Goal: Navigation & Orientation: Understand site structure

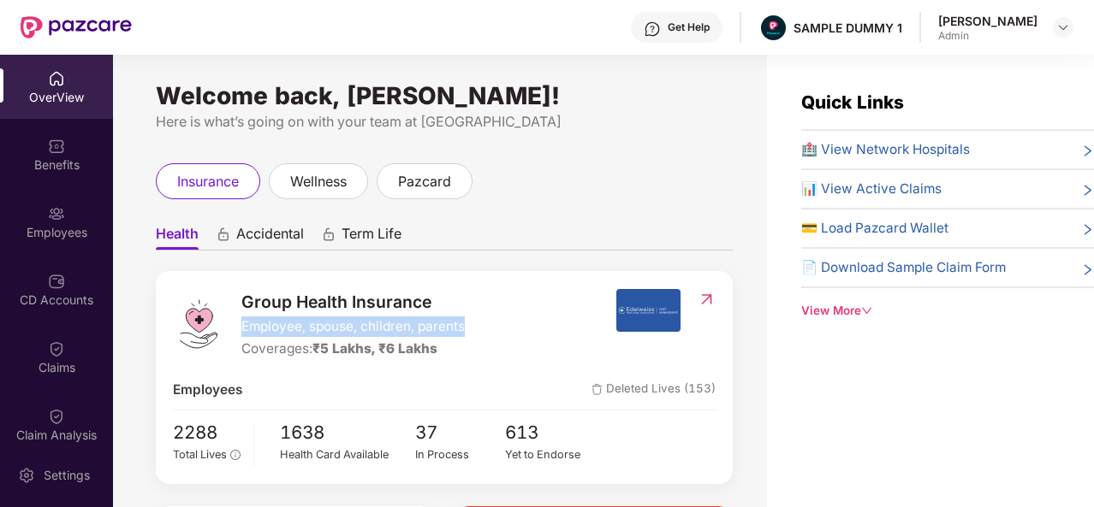
drag, startPoint x: 243, startPoint y: 326, endPoint x: 467, endPoint y: 330, distance: 224.2
click at [467, 330] on div "Group Health Insurance Employee, spouse, children, parents Coverages: ₹5 Lakhs,…" at bounding box center [394, 324] width 442 height 71
click at [545, 230] on ul "Health Accidental Term Life" at bounding box center [444, 233] width 577 height 34
click at [873, 152] on span "🏥 View Network Hospitals" at bounding box center [885, 149] width 169 height 21
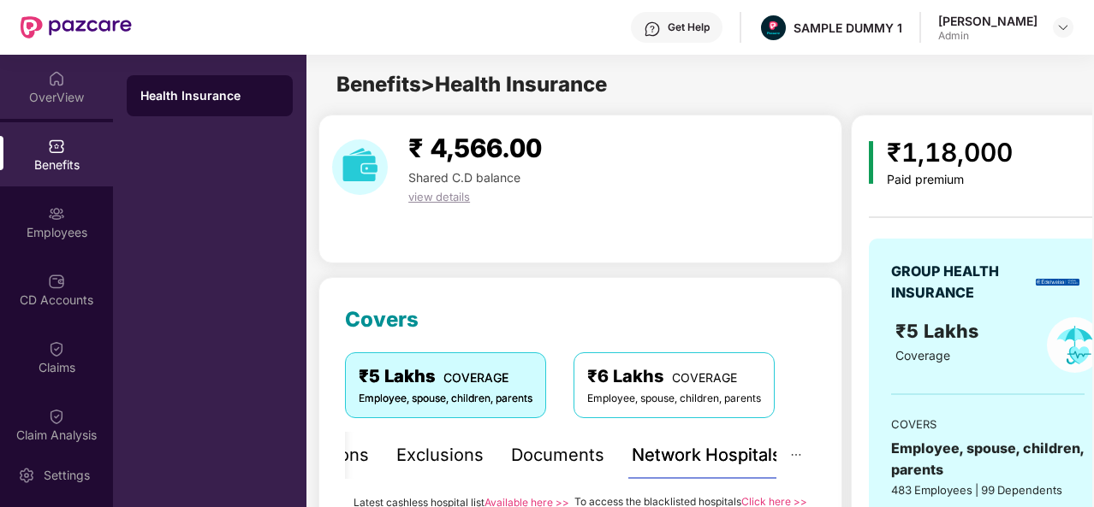
click at [70, 91] on div "OverView" at bounding box center [56, 97] width 113 height 17
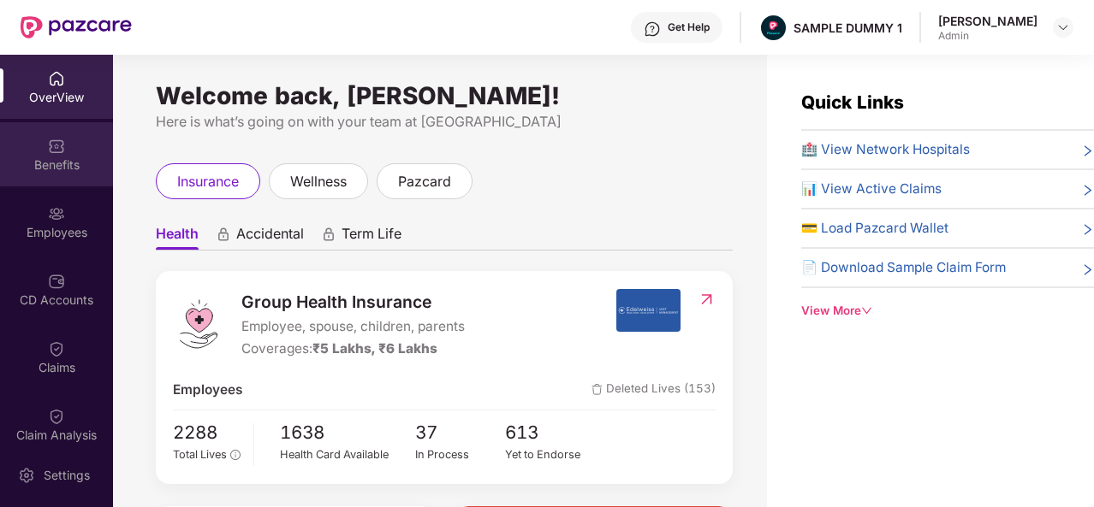
click at [55, 139] on img at bounding box center [56, 146] width 17 height 17
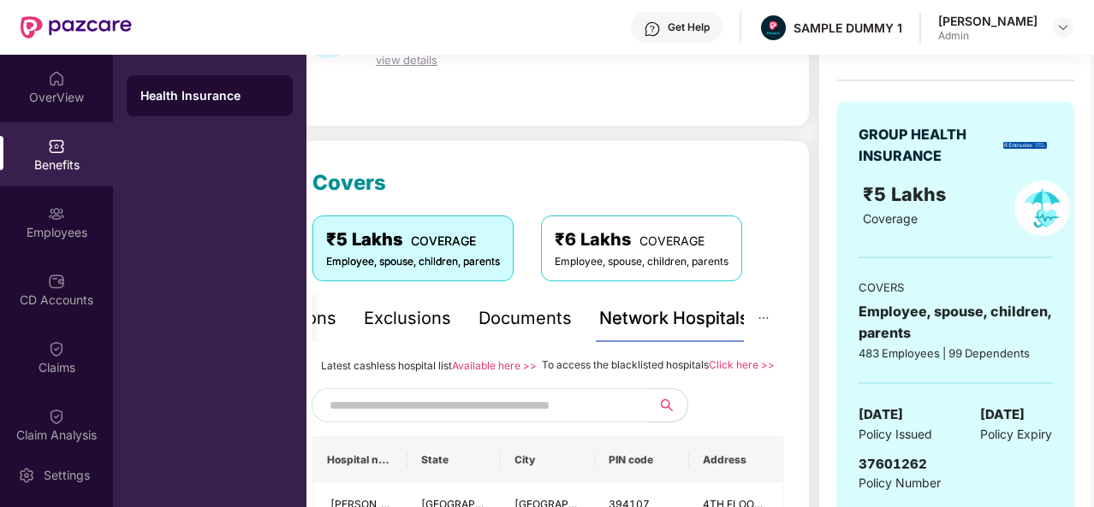
scroll to position [159, 0]
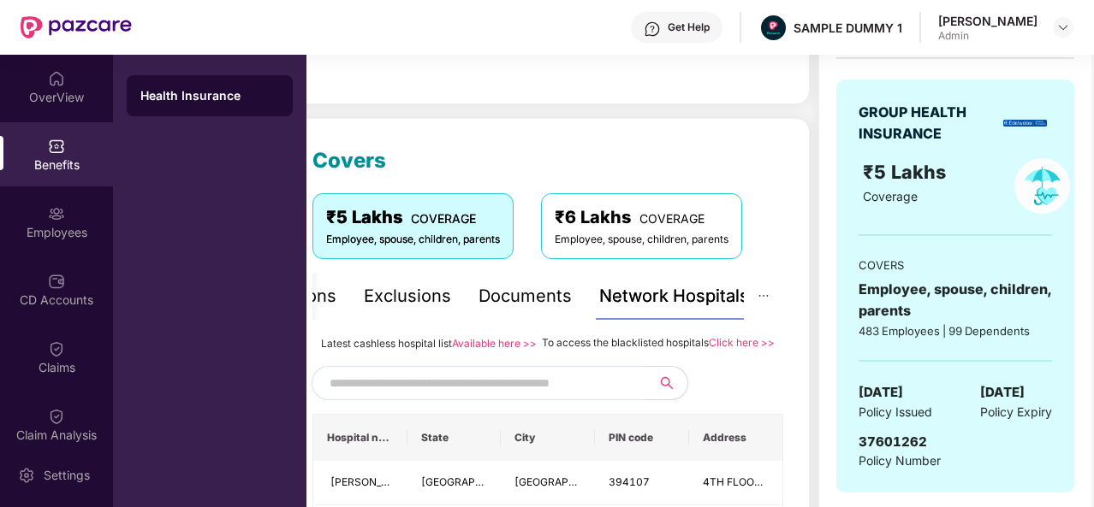
drag, startPoint x: 762, startPoint y: 157, endPoint x: 709, endPoint y: 122, distance: 63.6
click at [59, 70] on img at bounding box center [56, 78] width 17 height 17
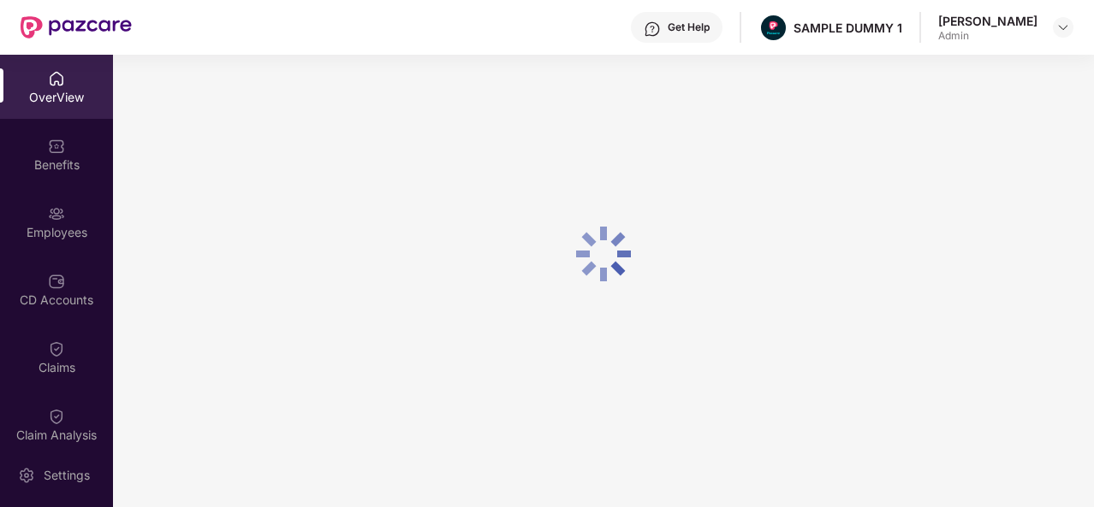
scroll to position [55, 0]
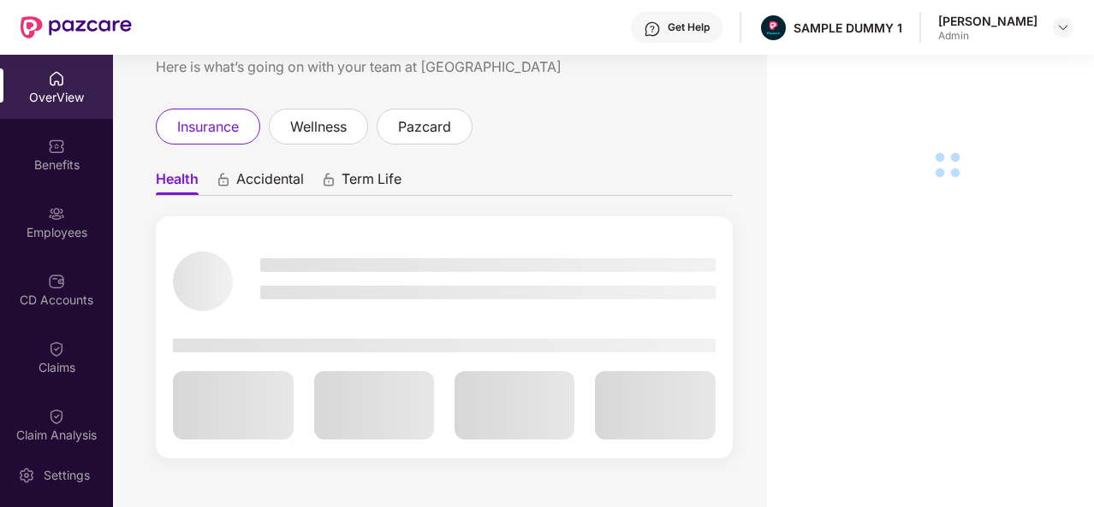
click at [49, 148] on img at bounding box center [56, 146] width 17 height 17
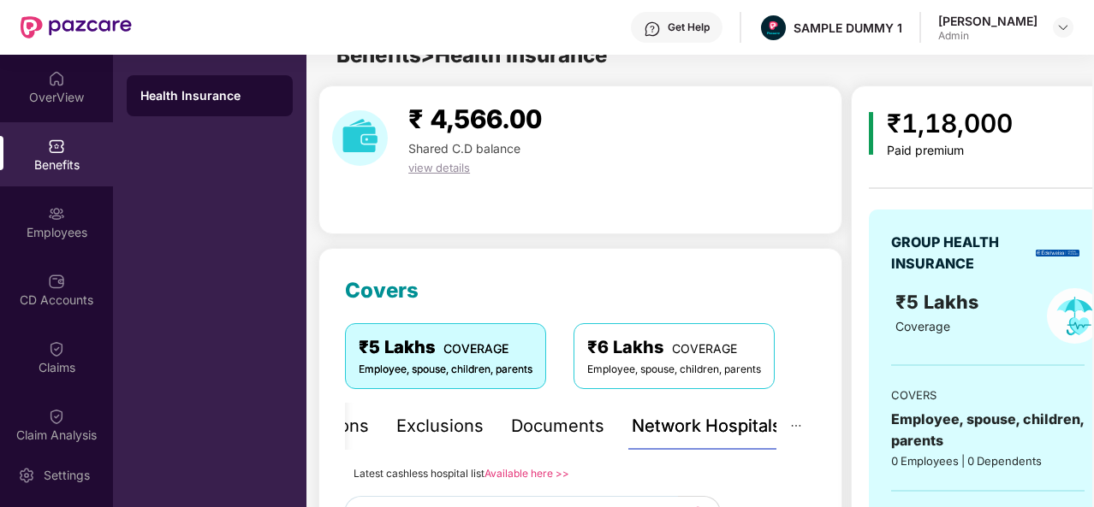
scroll to position [159, 0]
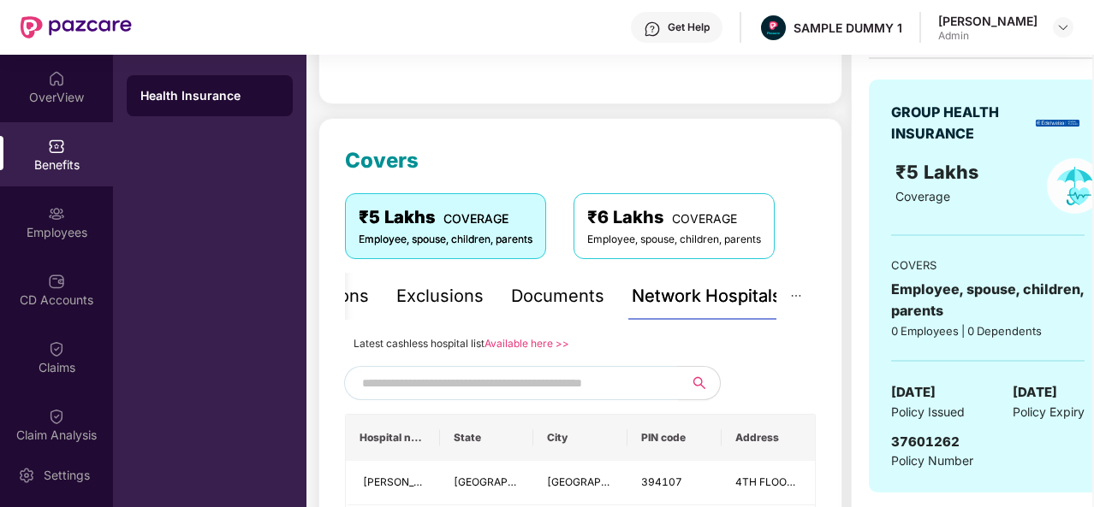
click at [213, 89] on div "Health Insurance" at bounding box center [209, 95] width 139 height 17
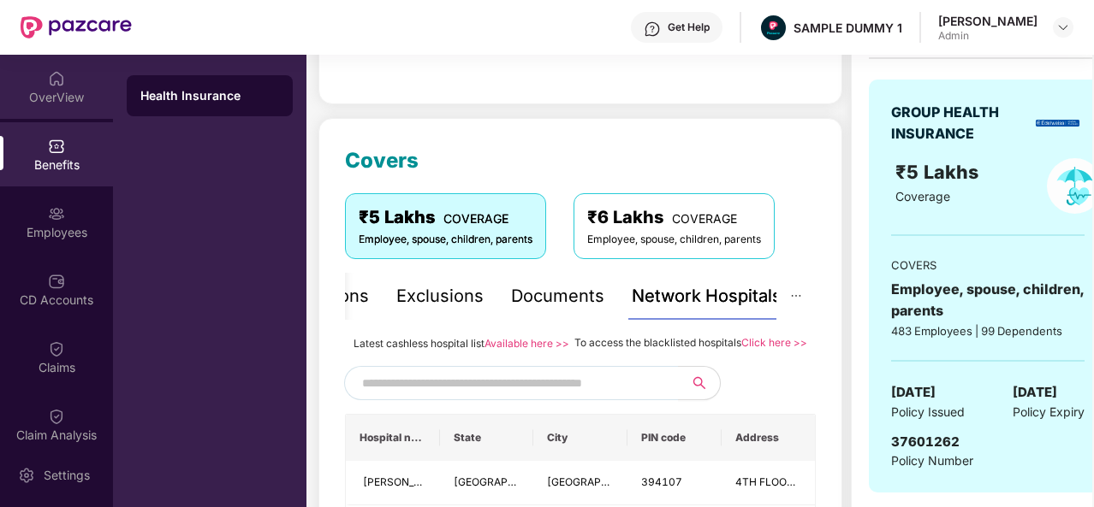
click at [41, 77] on div "OverView" at bounding box center [56, 87] width 113 height 64
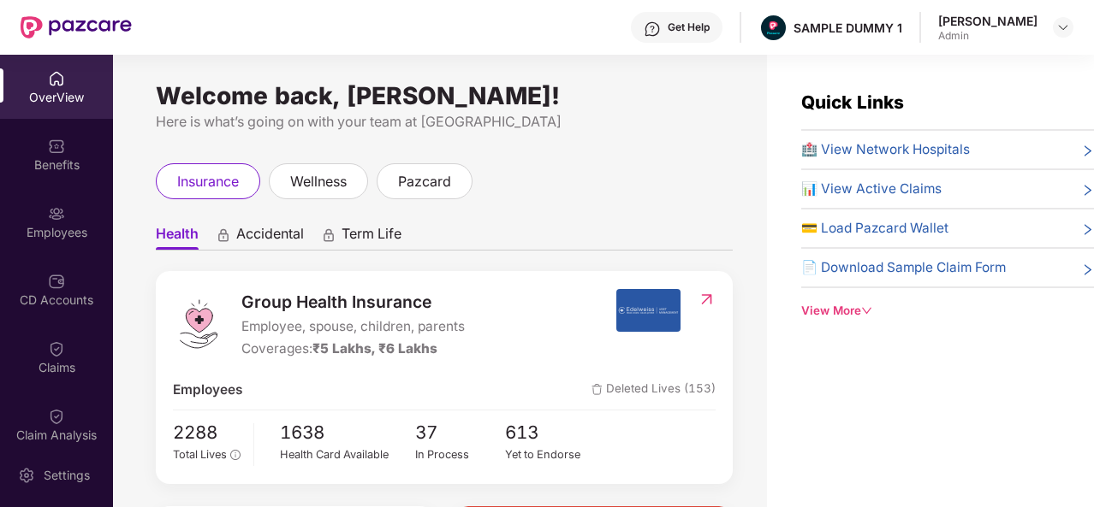
click at [211, 103] on div "Welcome back, [PERSON_NAME]!" at bounding box center [444, 96] width 577 height 14
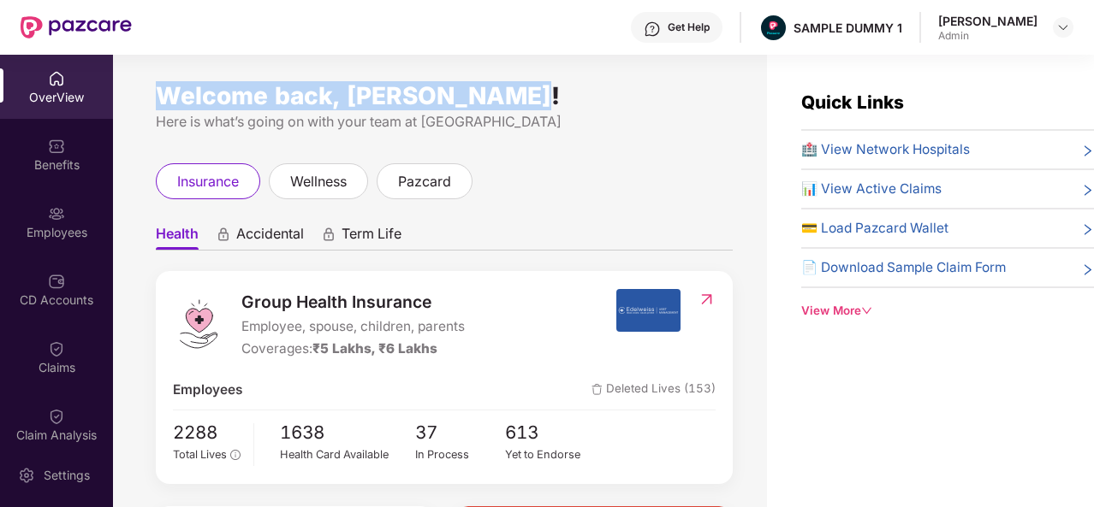
drag, startPoint x: 211, startPoint y: 104, endPoint x: 512, endPoint y: 96, distance: 301.3
click at [512, 96] on div "Welcome back, [PERSON_NAME]!" at bounding box center [444, 96] width 577 height 14
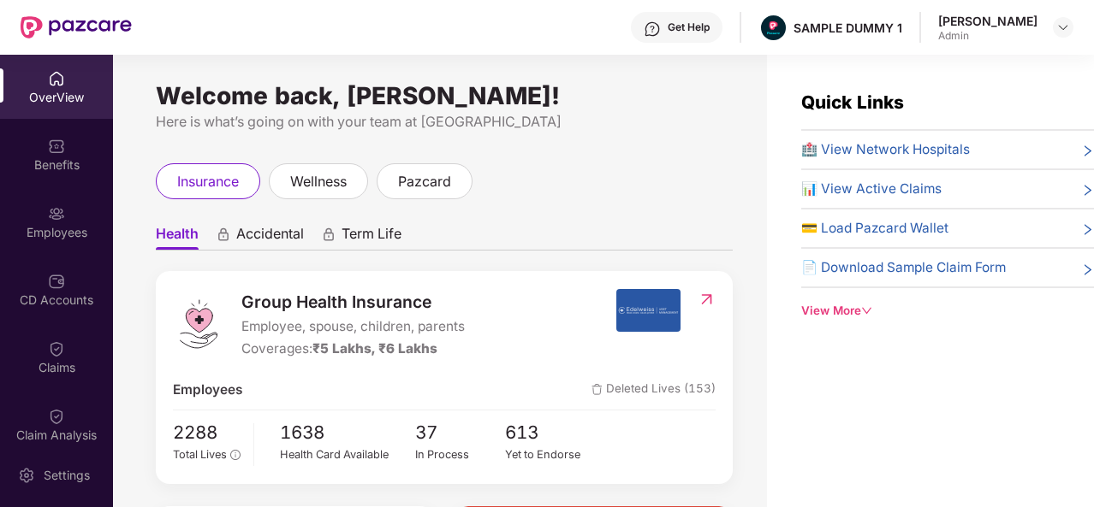
click at [513, 97] on div "Welcome back, [PERSON_NAME]!" at bounding box center [444, 96] width 577 height 14
click at [687, 28] on div "Get Help" at bounding box center [688, 28] width 42 height 14
click at [469, 28] on div "Get Help SAMPLE DUMMY 1 [PERSON_NAME]" at bounding box center [602, 27] width 941 height 55
click at [680, 37] on div "Get Help" at bounding box center [677, 27] width 92 height 31
click at [477, 175] on div "insurance wellness pazcard" at bounding box center [444, 181] width 577 height 36
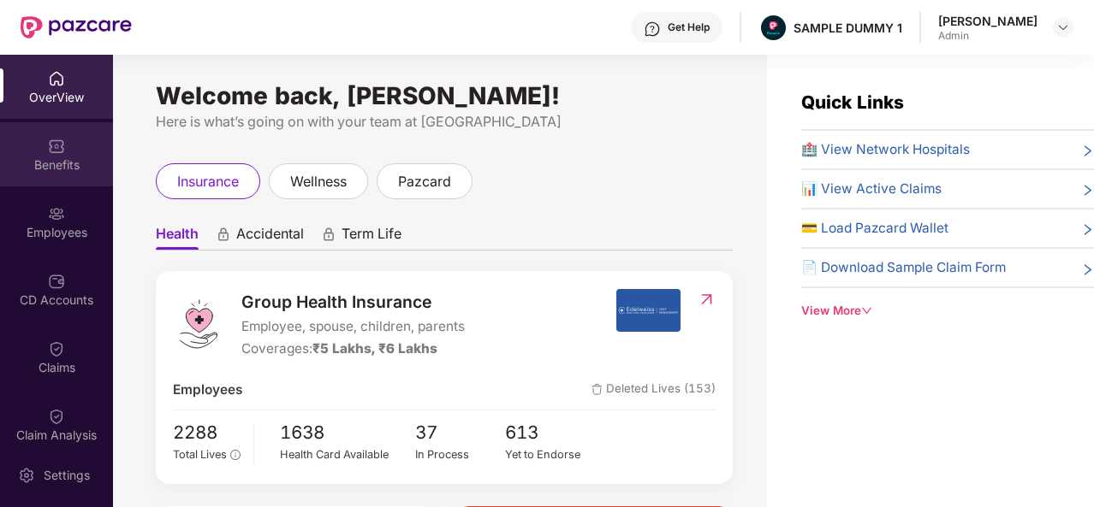
click at [32, 147] on div "Benefits" at bounding box center [56, 154] width 113 height 64
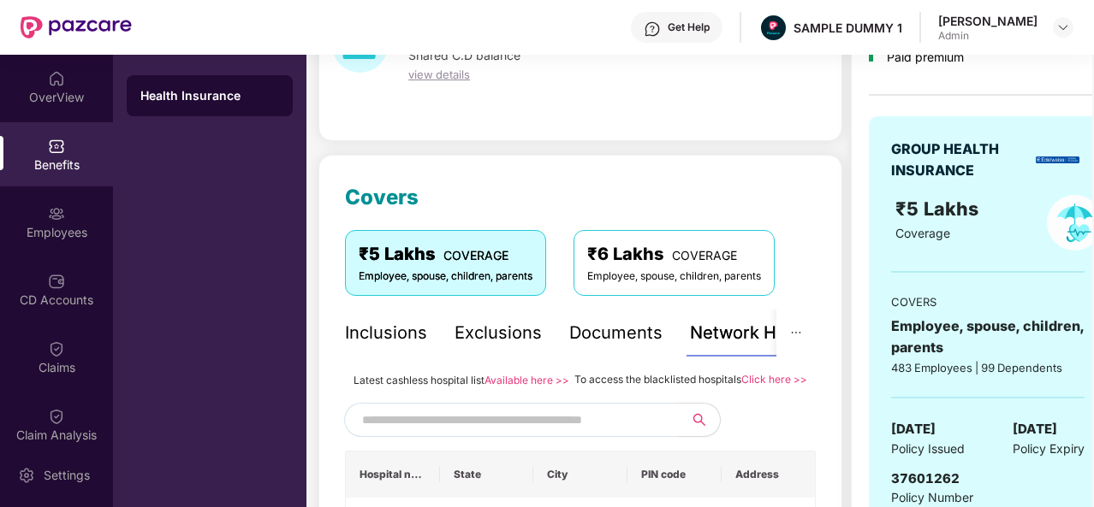
click at [358, 328] on div "Inclusions" at bounding box center [386, 333] width 82 height 27
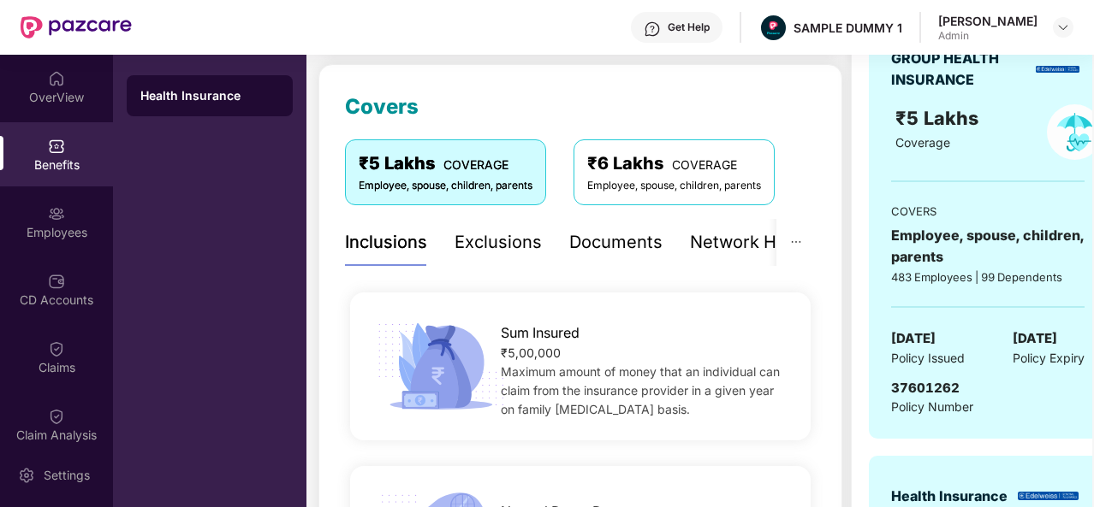
scroll to position [211, 0]
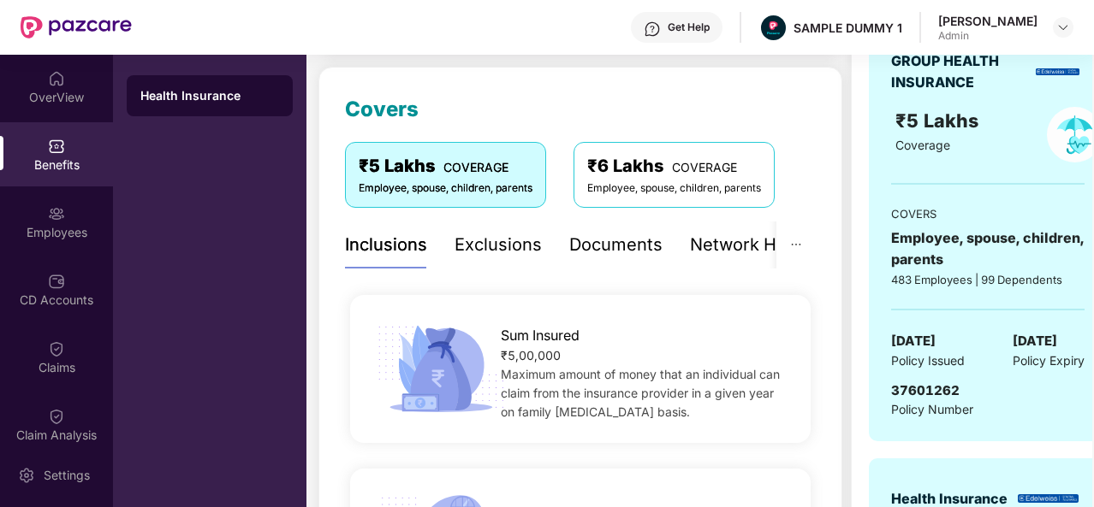
click at [609, 245] on div "Documents" at bounding box center [615, 245] width 93 height 27
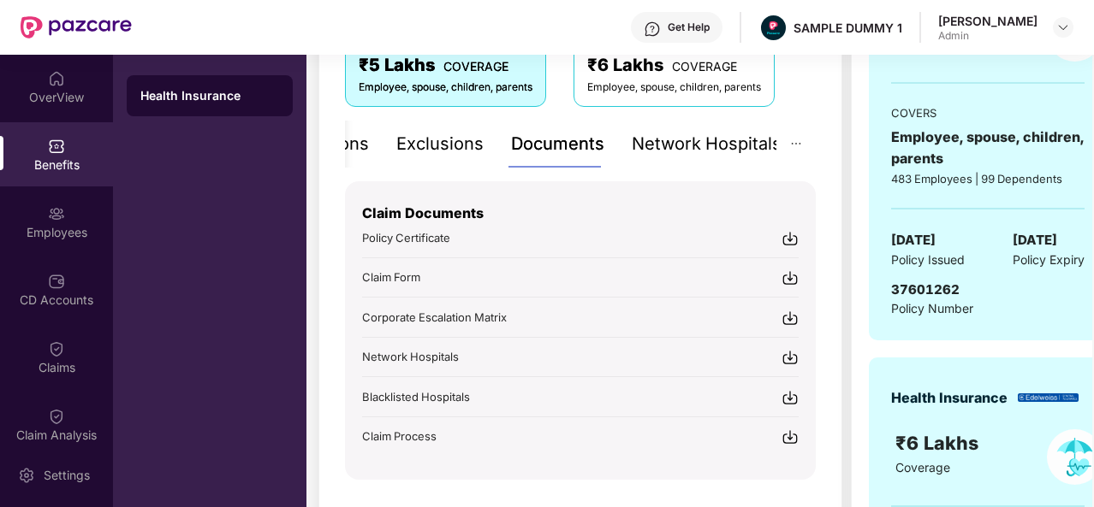
scroll to position [312, 0]
click at [666, 139] on div "Network Hospitals" at bounding box center [707, 143] width 150 height 27
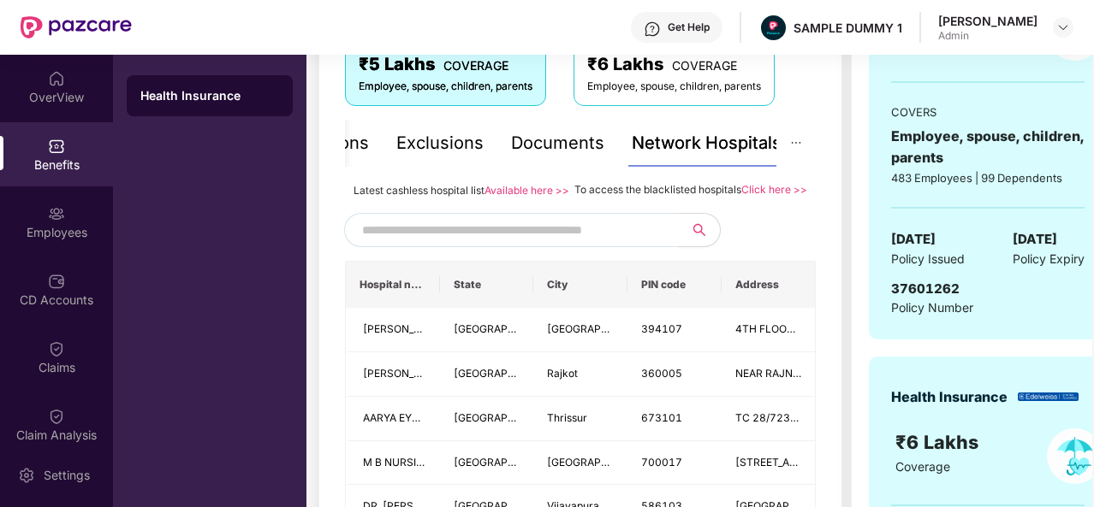
click at [399, 243] on input "text" at bounding box center [508, 230] width 293 height 26
click at [67, 220] on div "Employees" at bounding box center [56, 222] width 113 height 64
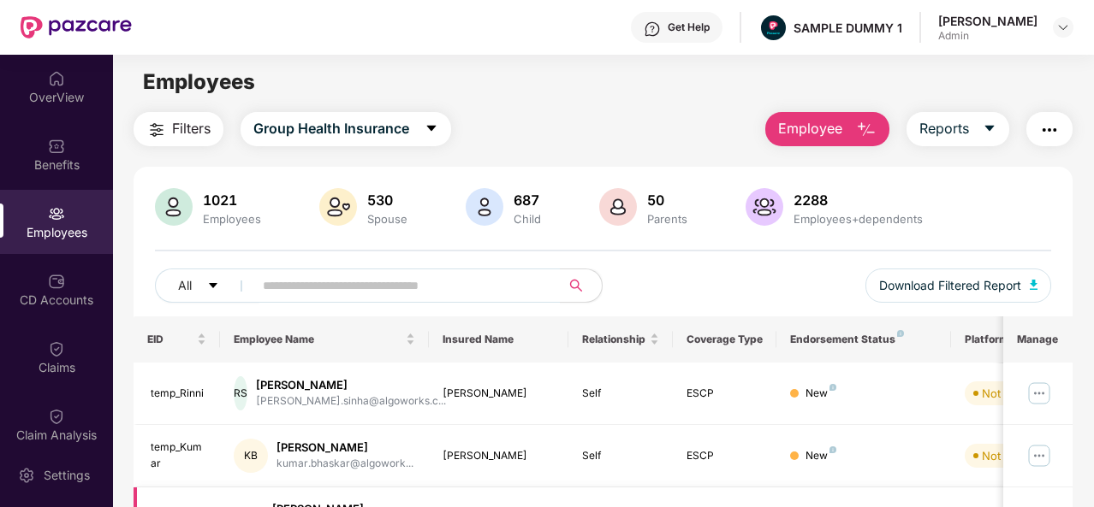
scroll to position [0, 0]
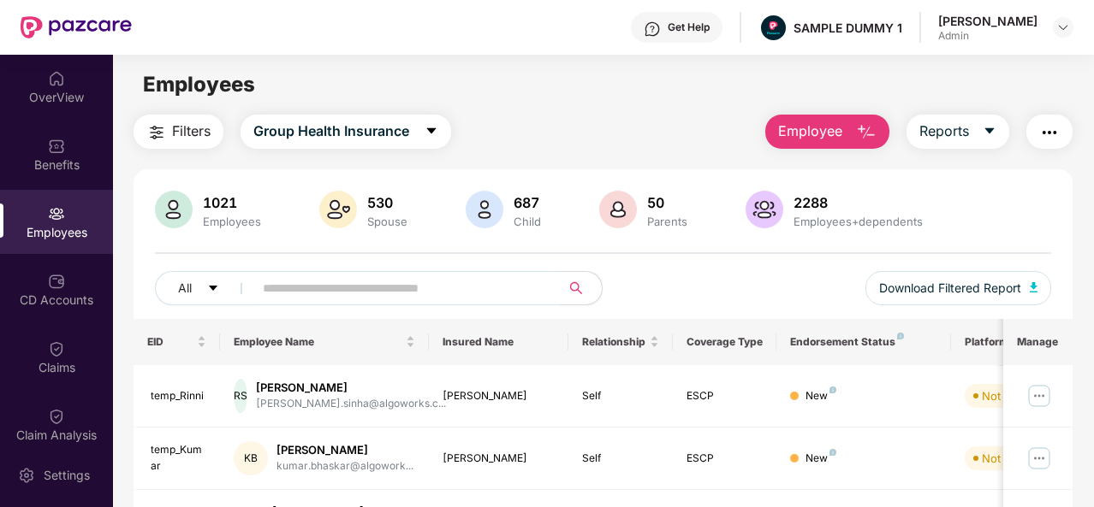
click at [830, 126] on span "Employee" at bounding box center [810, 131] width 64 height 21
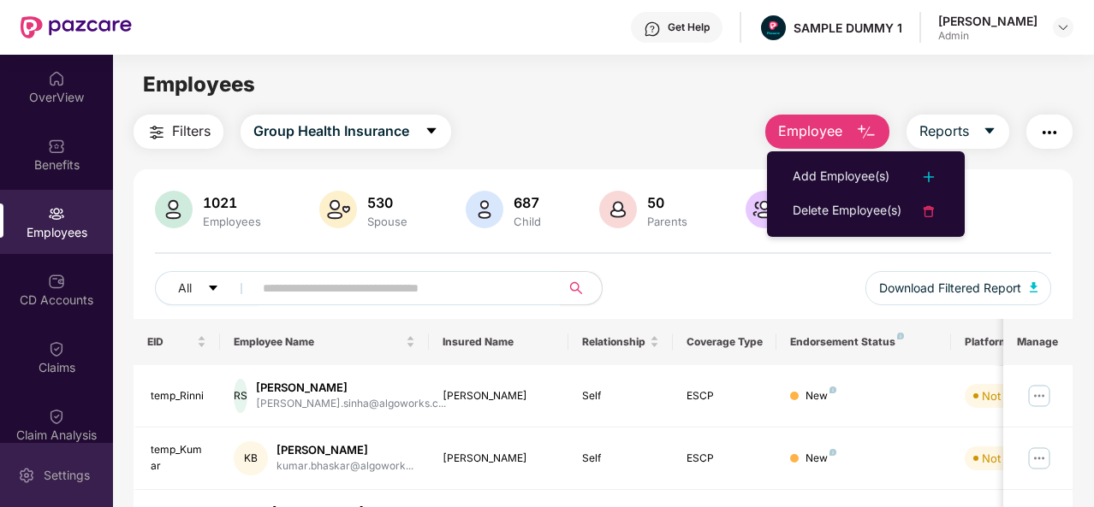
click at [46, 470] on div "Settings" at bounding box center [67, 475] width 56 height 17
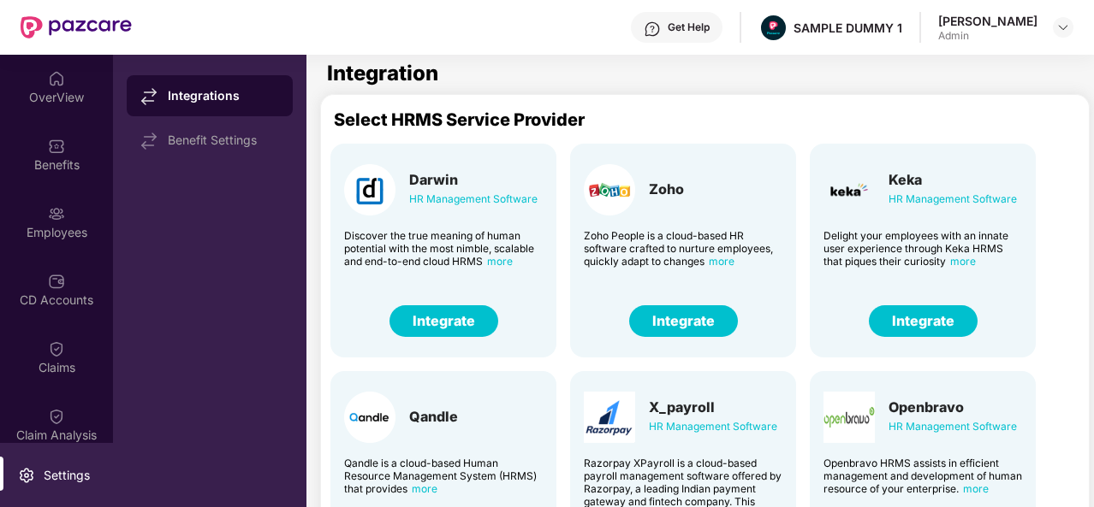
click at [784, 376] on div "X_payroll HR Management Software Razorpay XPayroll is a cloud-based payroll man…" at bounding box center [683, 478] width 226 height 214
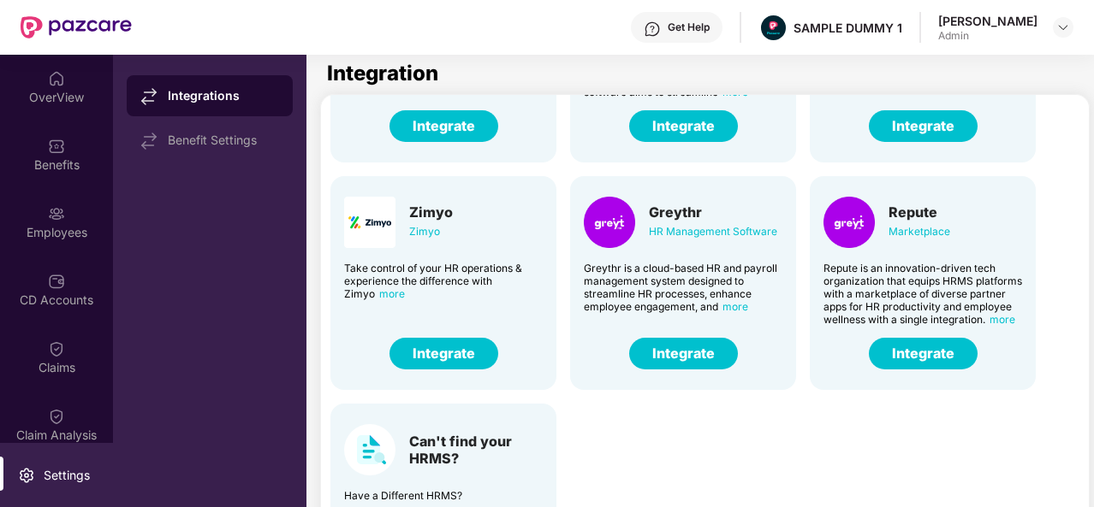
scroll to position [110, 0]
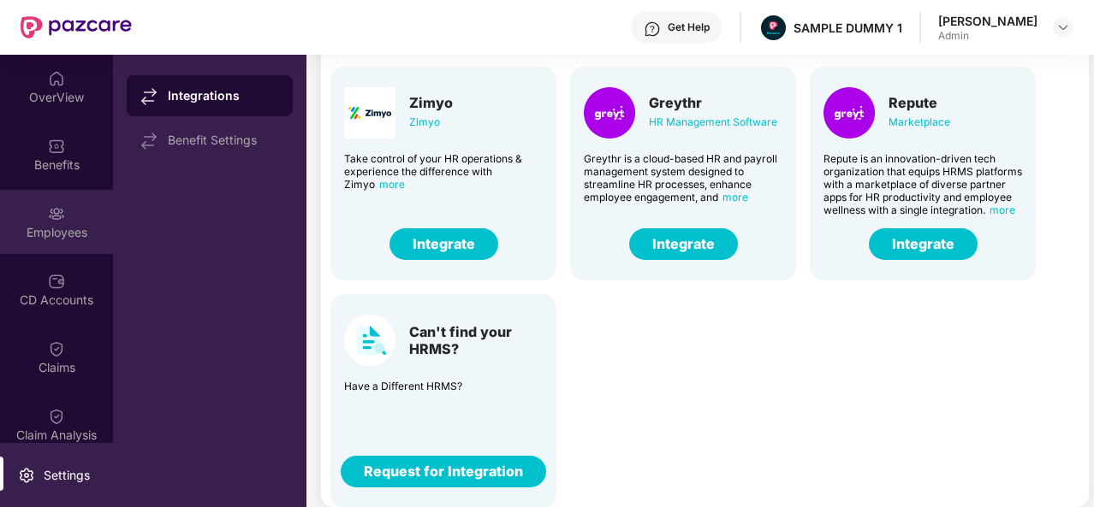
click at [26, 195] on div "Employees" at bounding box center [56, 222] width 113 height 64
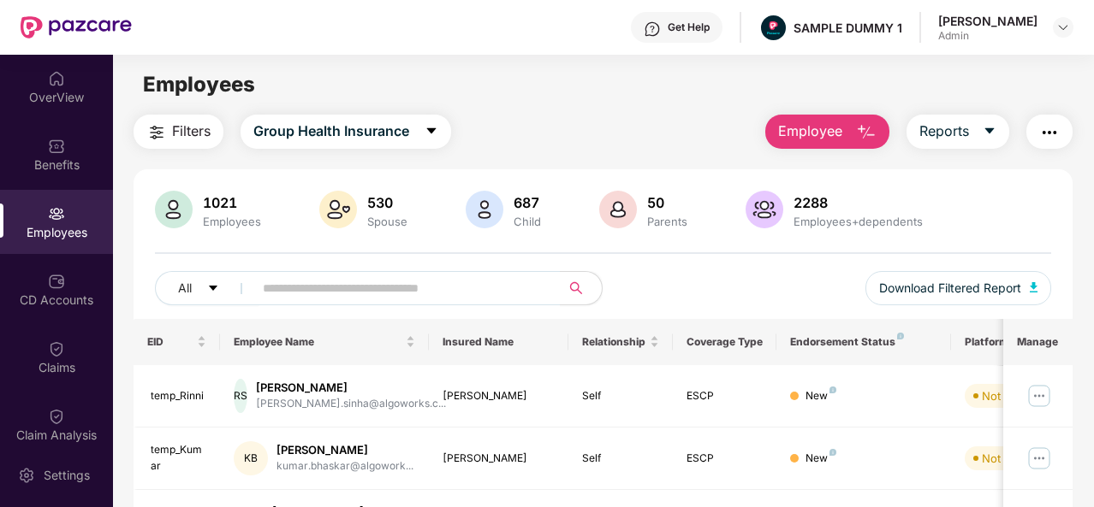
click at [837, 133] on span "Employee" at bounding box center [810, 131] width 64 height 21
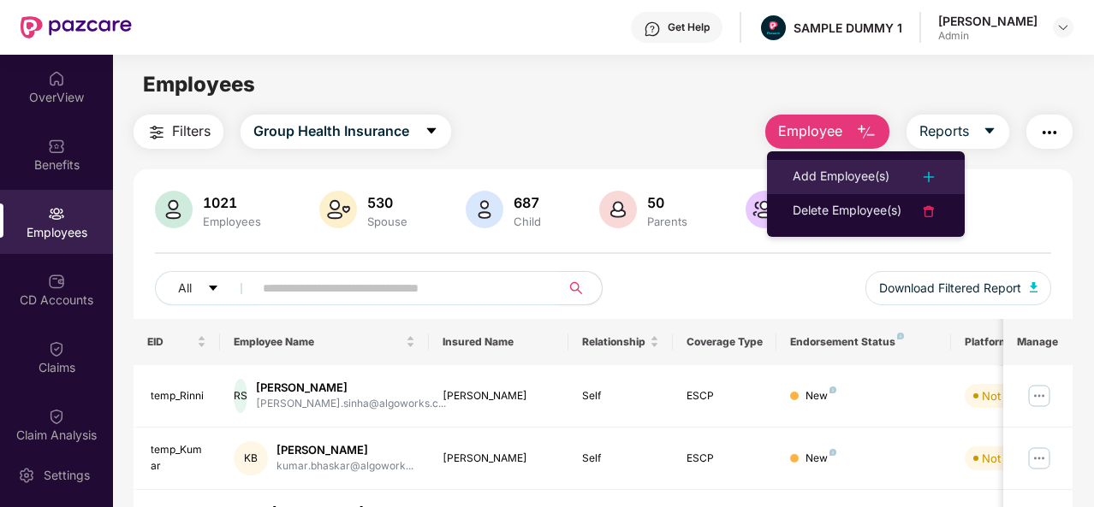
click at [801, 179] on div "Add Employee(s)" at bounding box center [840, 177] width 97 height 21
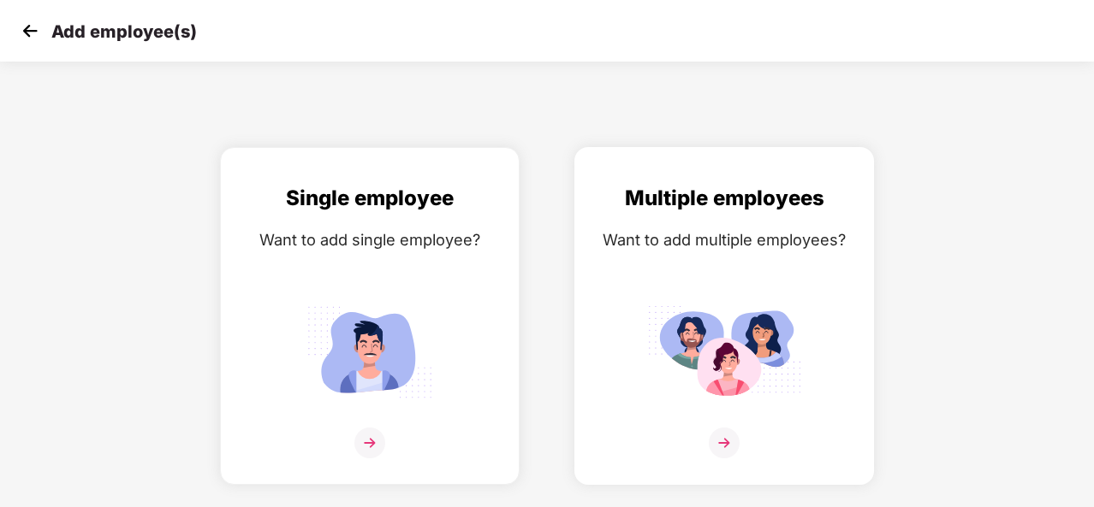
click at [727, 431] on img at bounding box center [724, 443] width 31 height 31
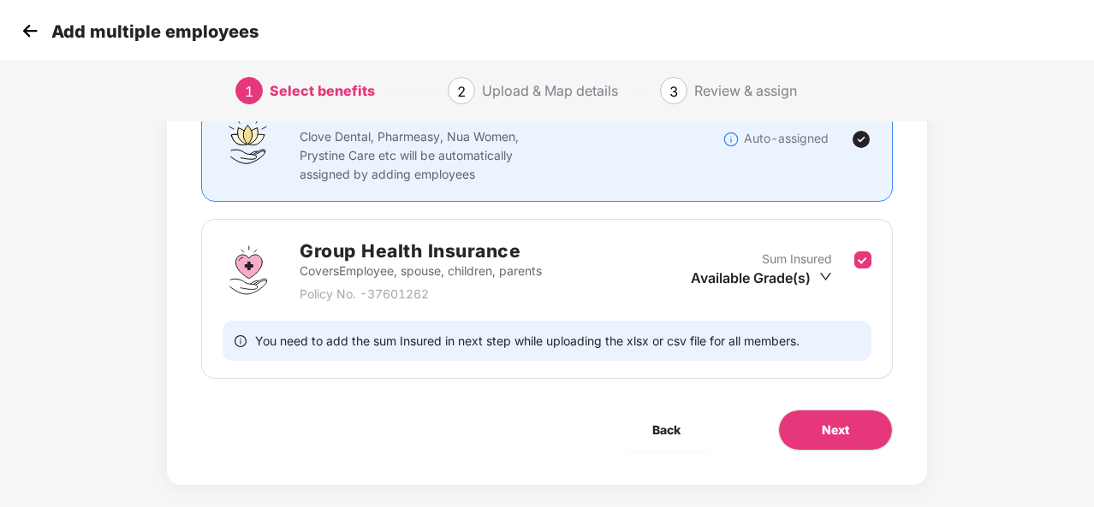
scroll to position [181, 0]
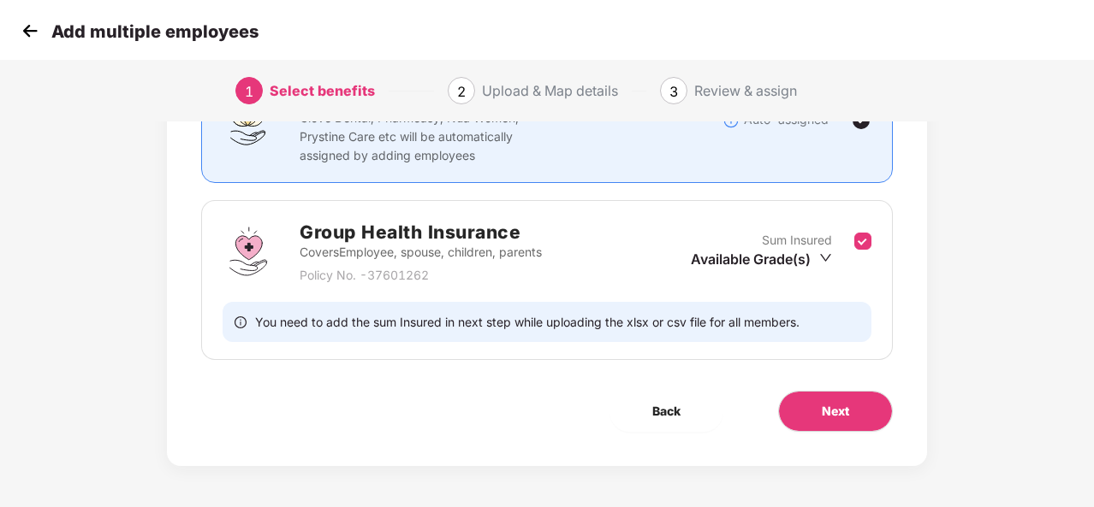
click at [777, 397] on div "Next" at bounding box center [834, 411] width 169 height 41
click at [827, 409] on span "Next" at bounding box center [834, 411] width 27 height 19
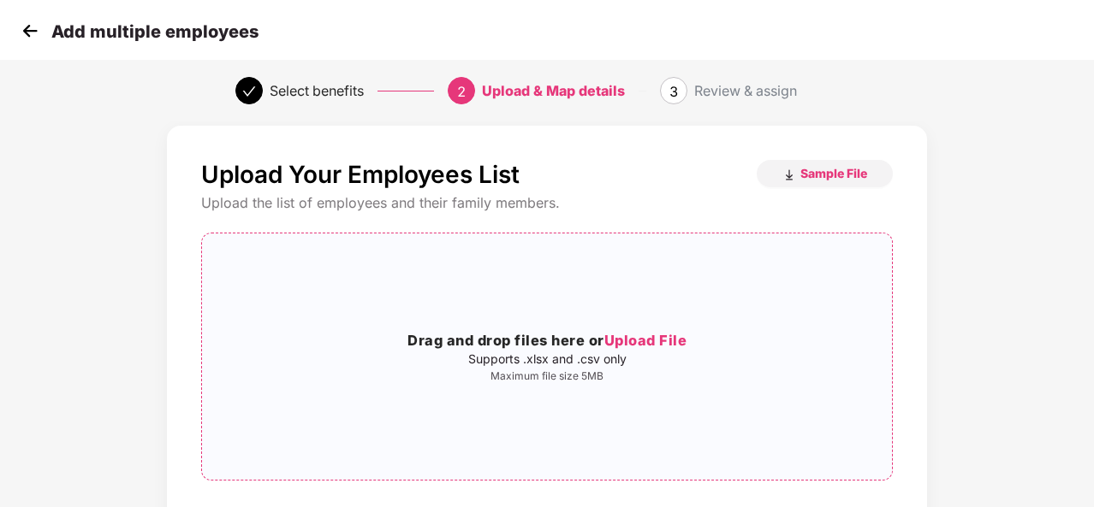
scroll to position [15, 0]
click at [0, 18] on div "Add multiple employees" at bounding box center [547, 31] width 1094 height 62
click at [26, 17] on div "Add multiple employees" at bounding box center [547, 31] width 1094 height 62
click at [33, 30] on img at bounding box center [30, 31] width 26 height 26
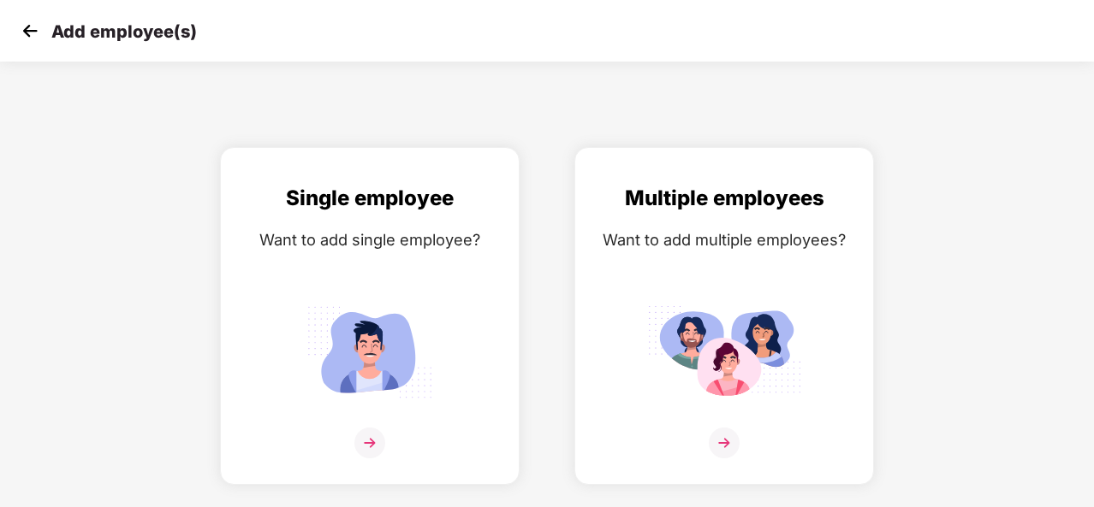
click at [33, 30] on img at bounding box center [30, 31] width 26 height 26
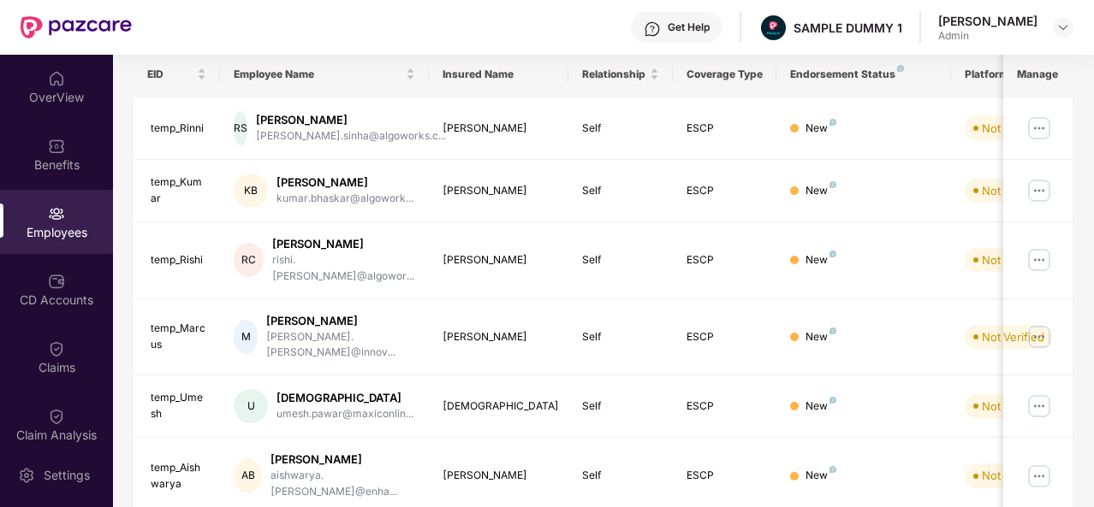
scroll to position [279, 0]
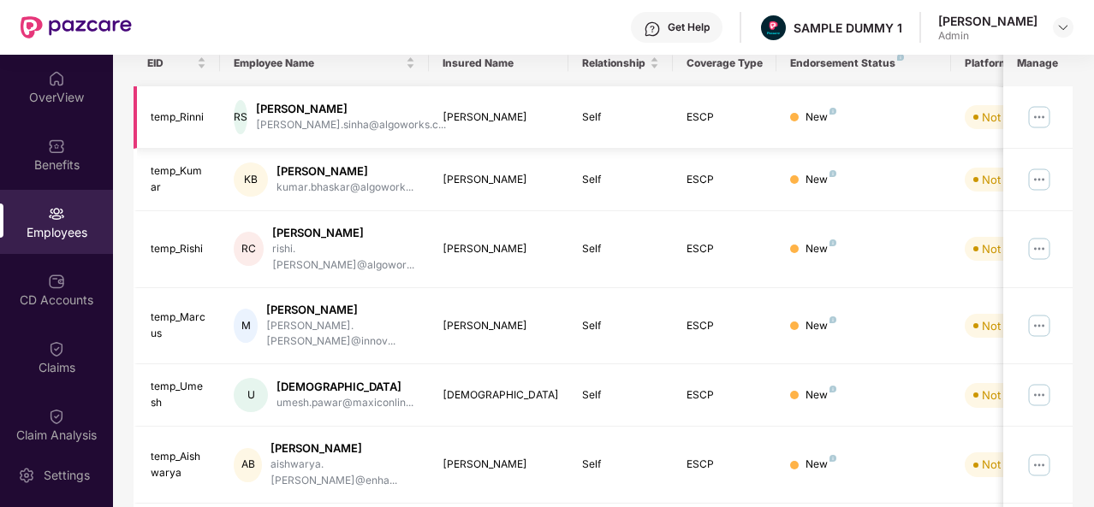
click at [1041, 111] on img at bounding box center [1038, 117] width 27 height 27
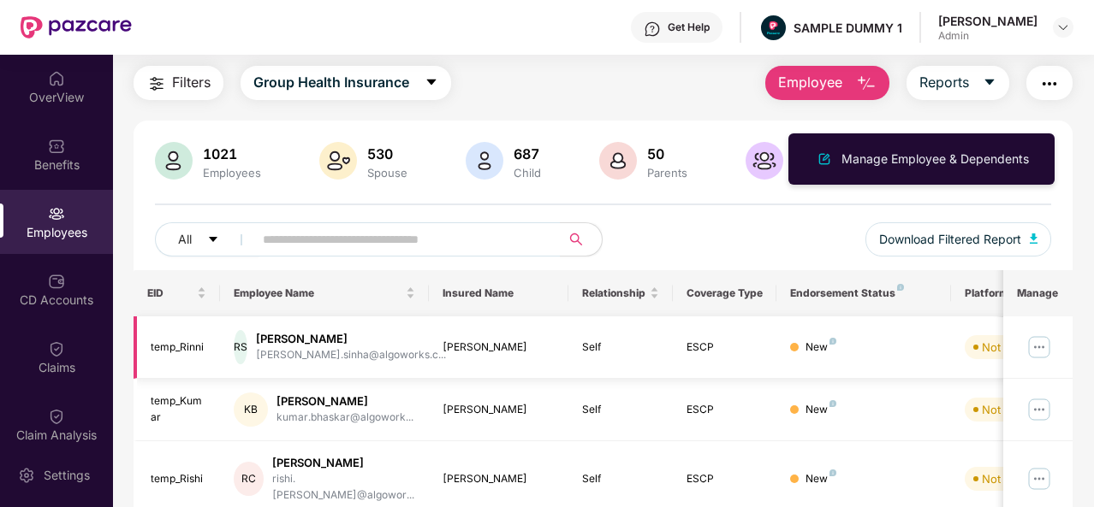
scroll to position [0, 0]
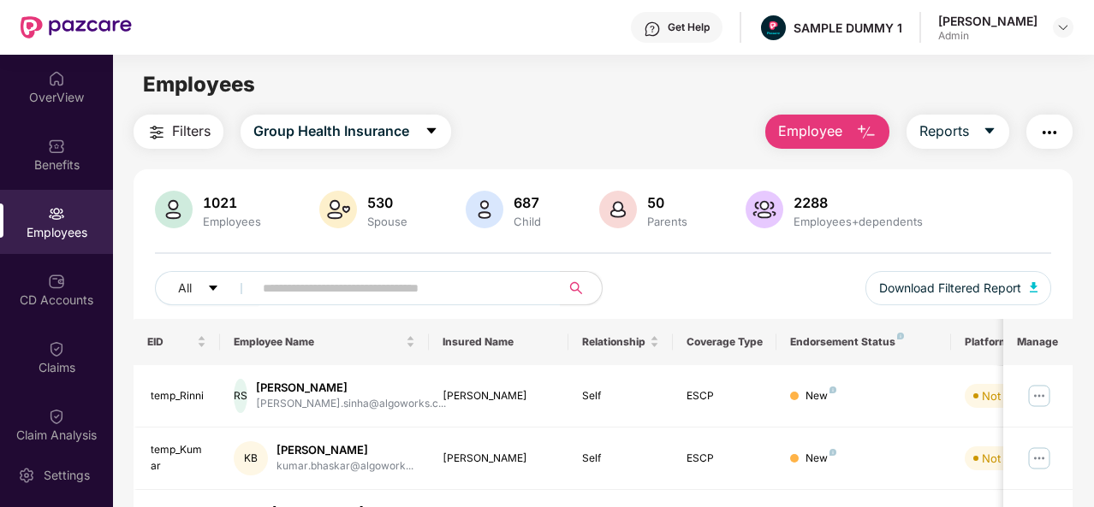
click at [585, 104] on main "Employees Filters Group Health Insurance Employee Reports 1021 Employees 530 Sp…" at bounding box center [603, 308] width 980 height 507
click at [968, 127] on span "Reports" at bounding box center [944, 131] width 50 height 21
click at [28, 275] on div "CD Accounts" at bounding box center [56, 290] width 113 height 64
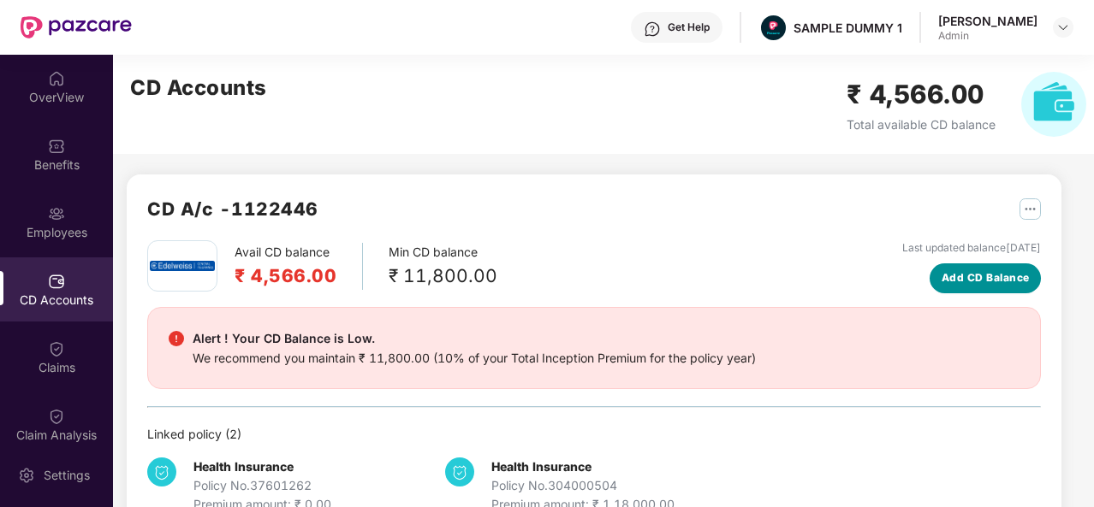
click at [989, 273] on span "Add CD Balance" at bounding box center [985, 278] width 88 height 16
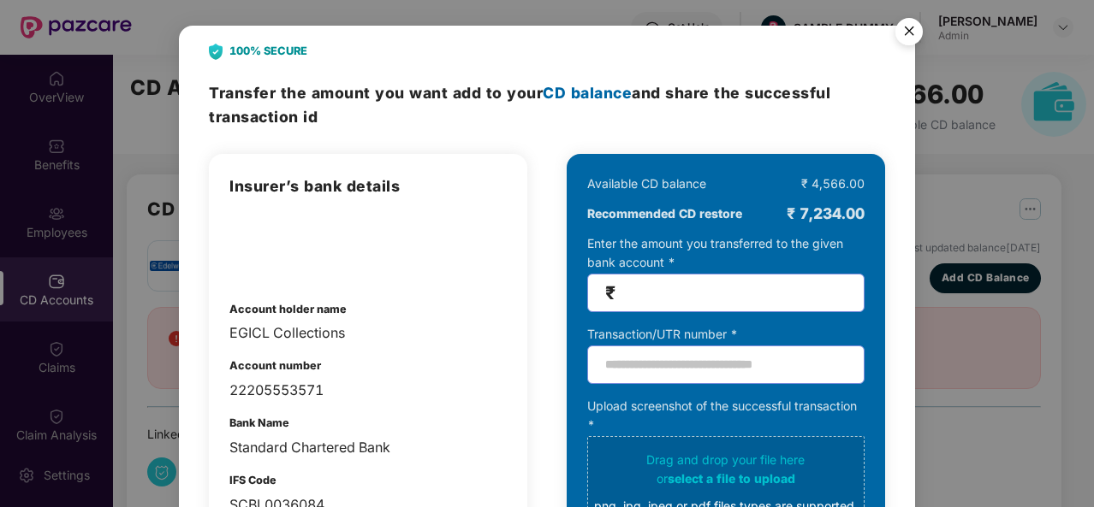
click at [910, 27] on img "Close" at bounding box center [909, 34] width 48 height 48
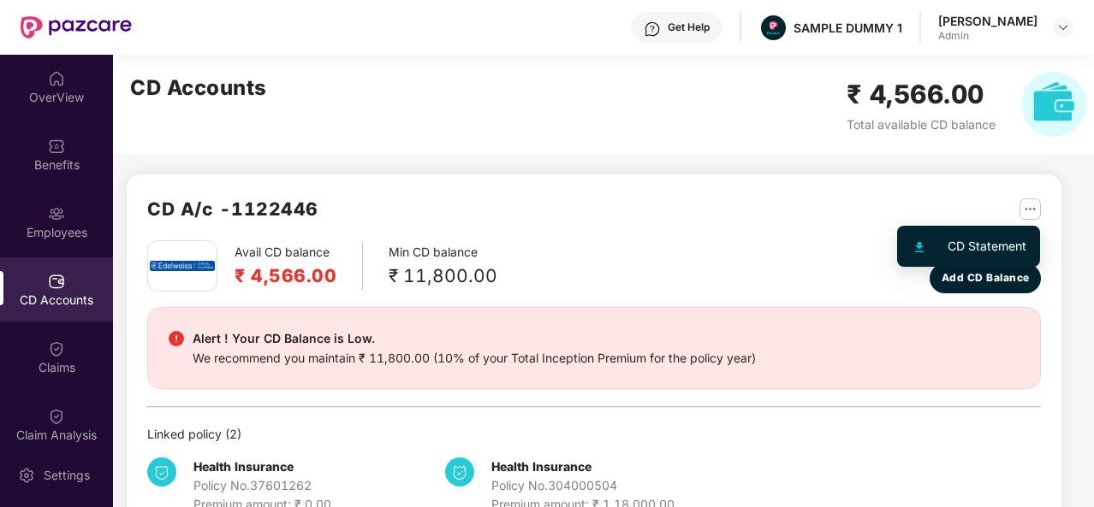
click at [1021, 211] on img "button" at bounding box center [1029, 209] width 21 height 21
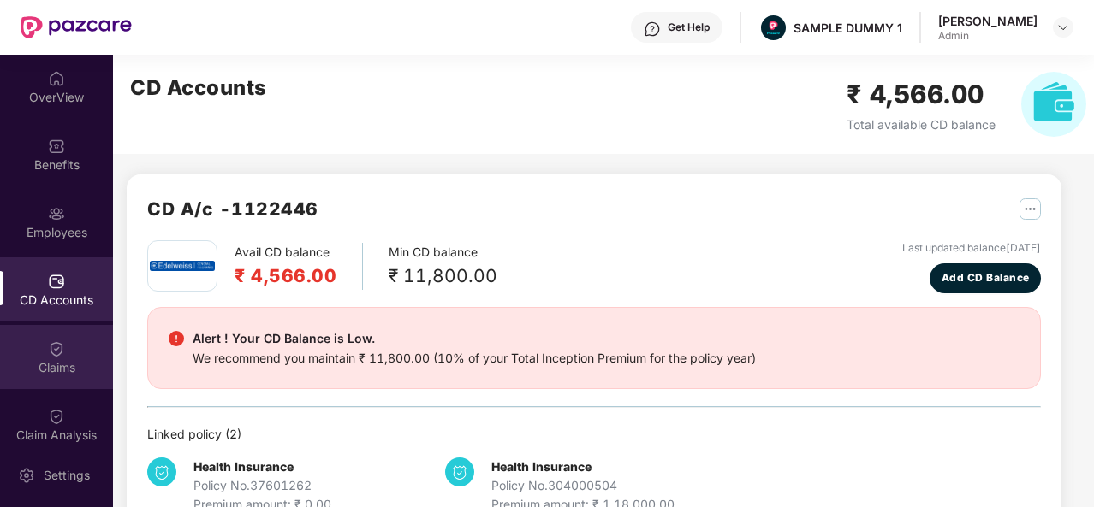
click at [59, 361] on div "Claims" at bounding box center [56, 367] width 113 height 17
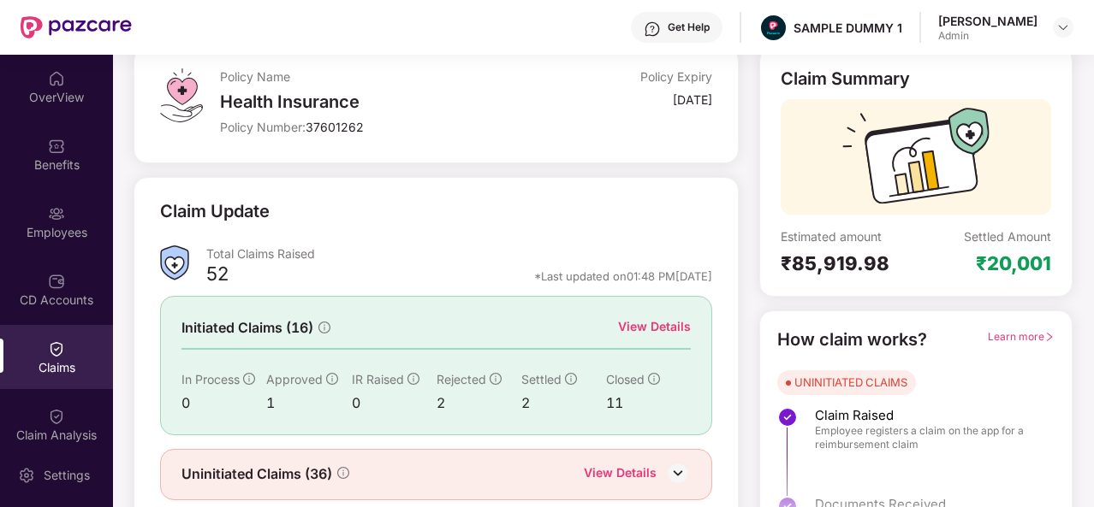
scroll to position [105, 0]
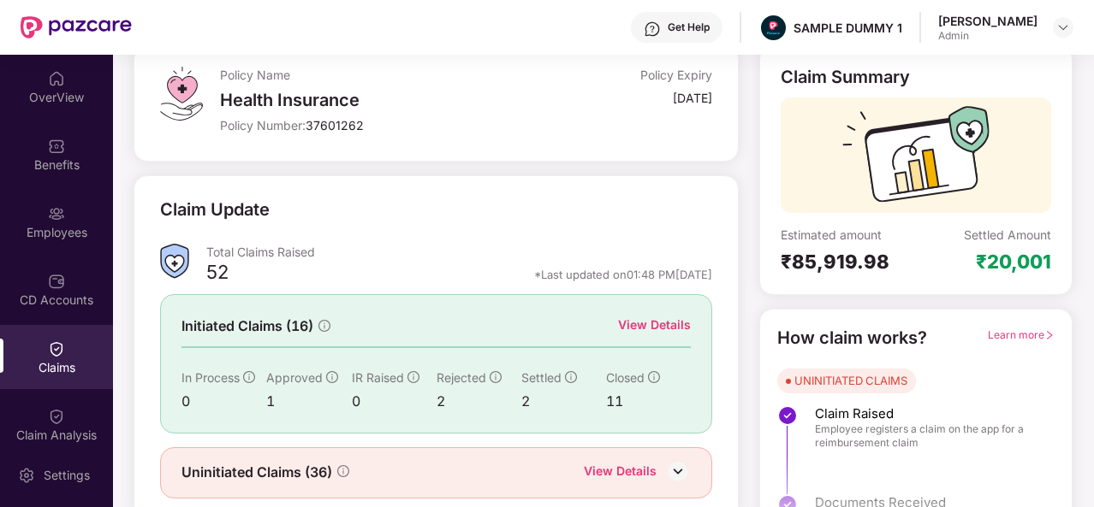
click at [1008, 333] on span "Learn more" at bounding box center [1020, 335] width 67 height 13
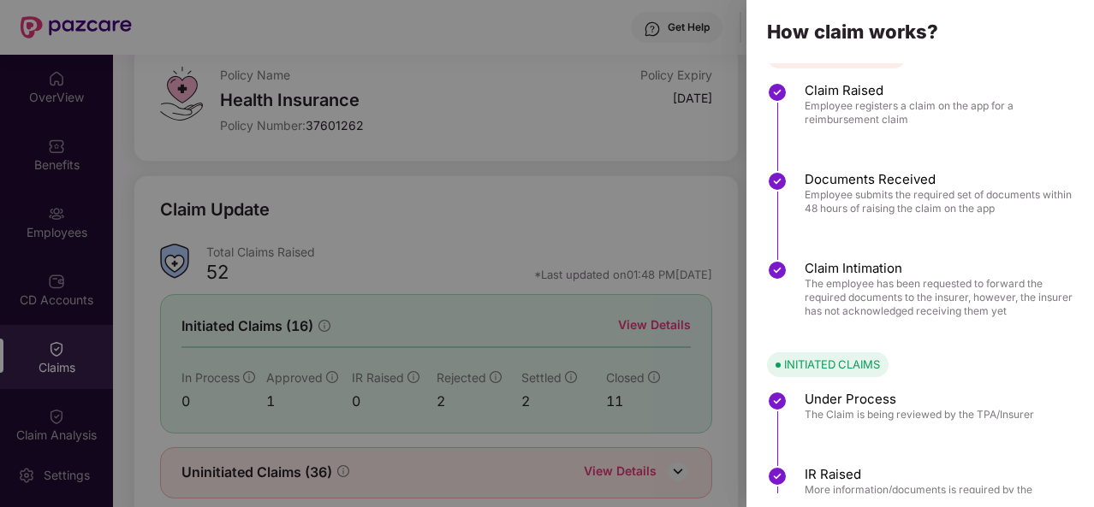
scroll to position [0, 0]
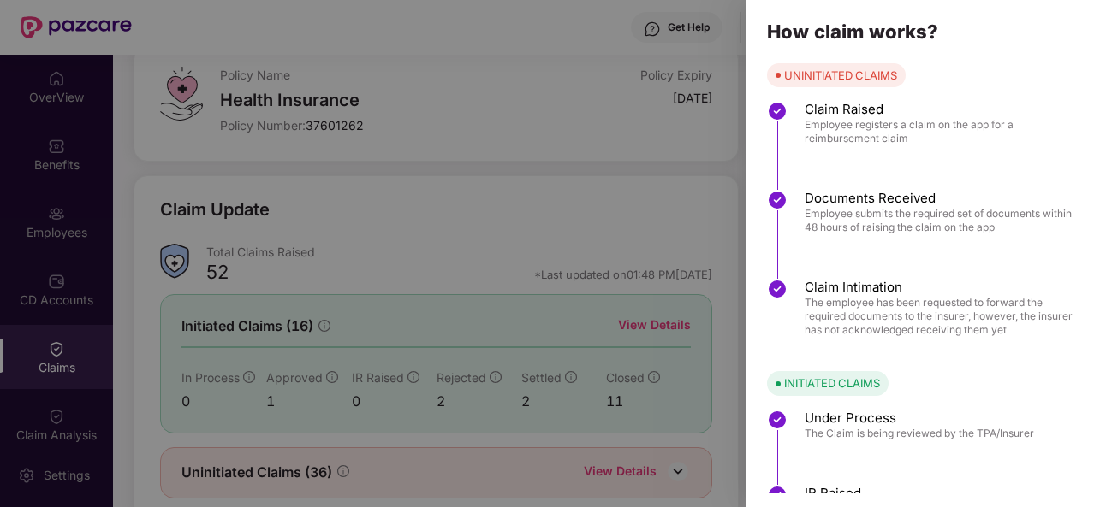
click at [643, 56] on div at bounding box center [547, 253] width 1094 height 507
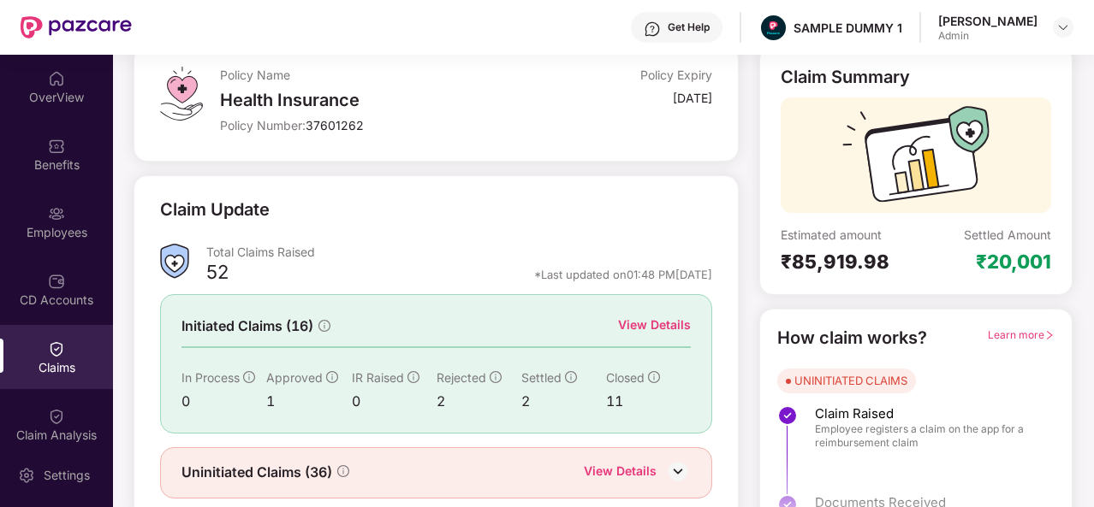
click at [651, 317] on div "View Details" at bounding box center [654, 325] width 73 height 19
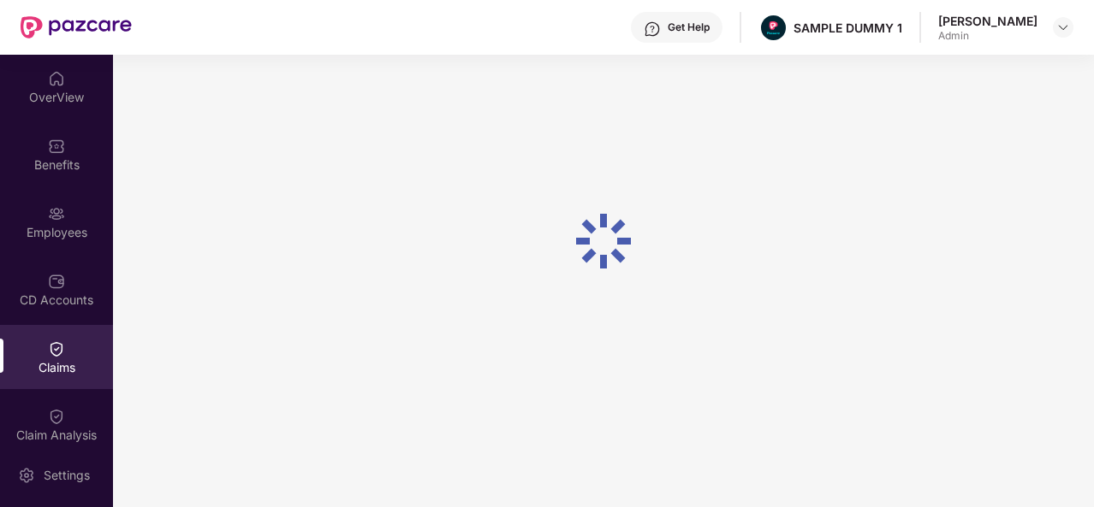
scroll to position [74, 0]
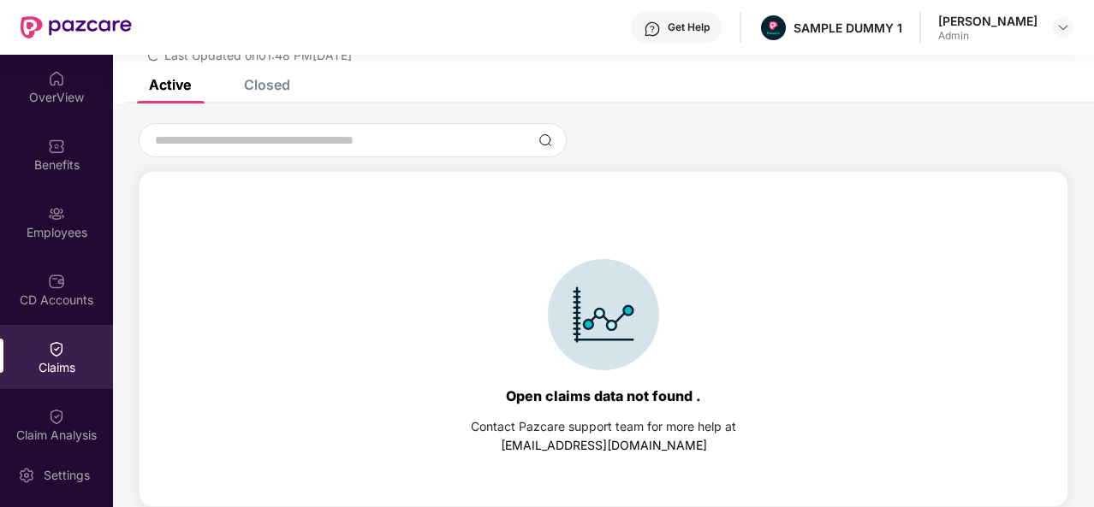
drag, startPoint x: 210, startPoint y: 86, endPoint x: 233, endPoint y: 80, distance: 23.9
click at [233, 80] on div "Active Closed" at bounding box center [206, 85] width 167 height 38
click at [233, 80] on div "Closed" at bounding box center [254, 84] width 72 height 17
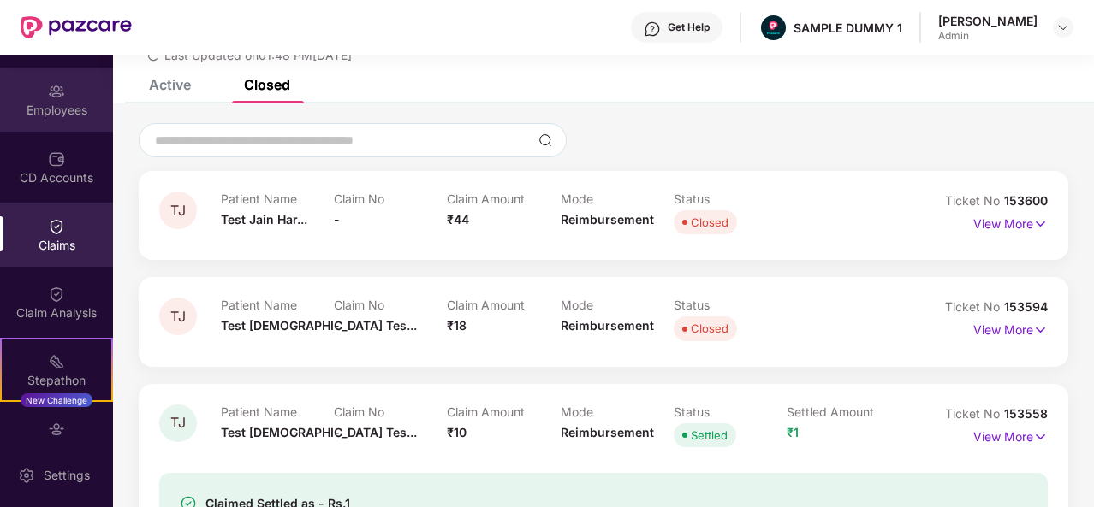
scroll to position [124, 0]
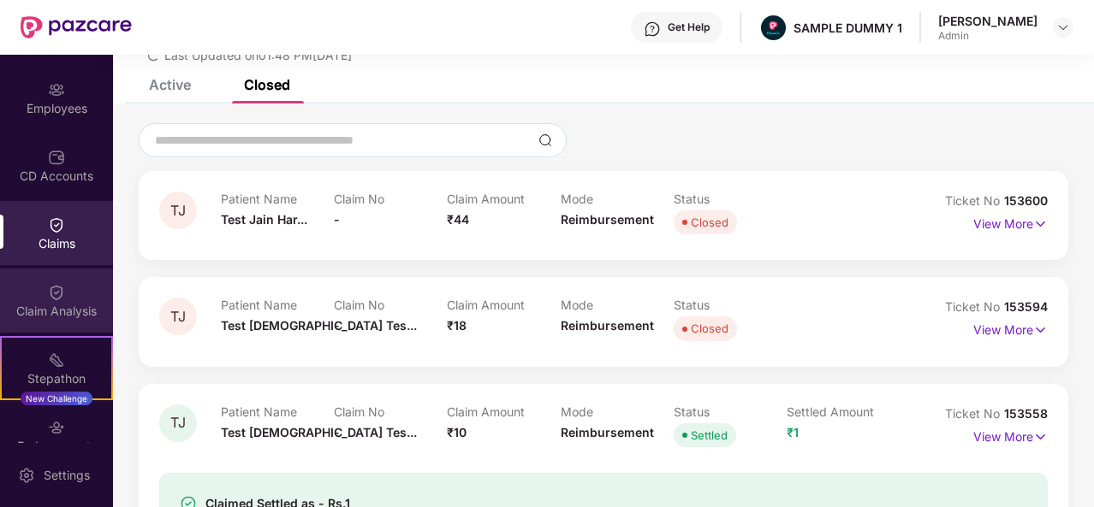
click at [18, 271] on div "Claim Analysis" at bounding box center [56, 301] width 113 height 64
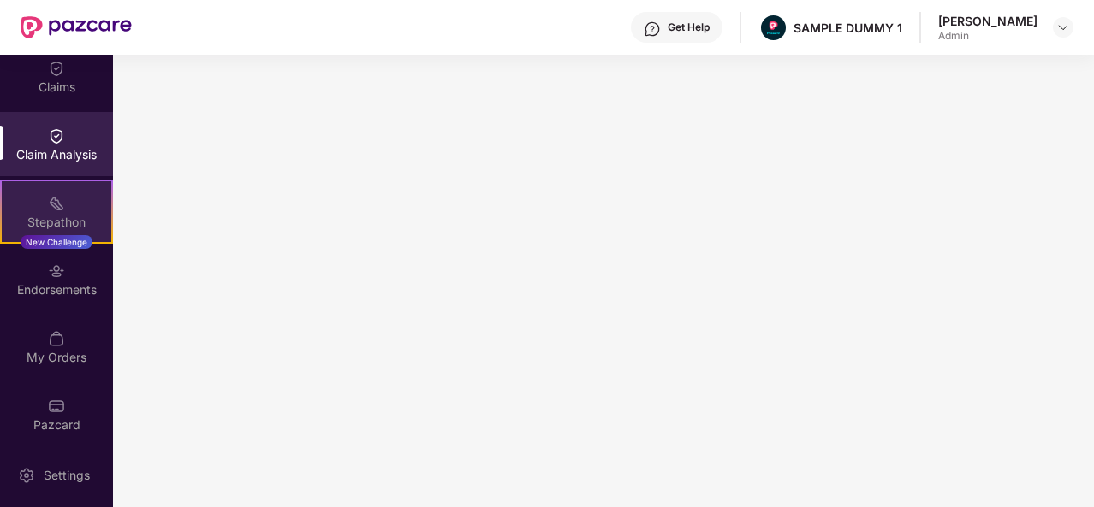
scroll to position [287, 0]
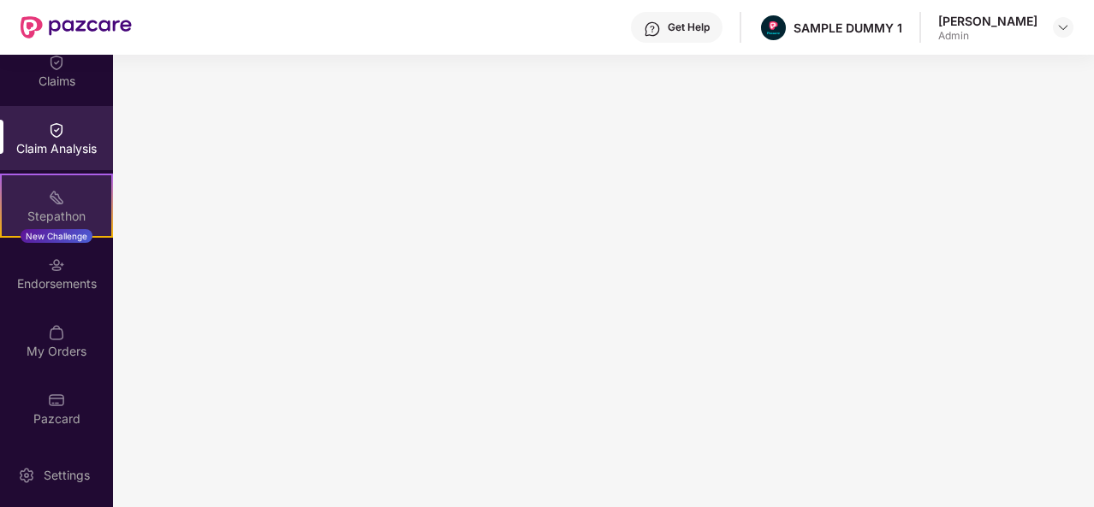
click at [65, 225] on div "Stepathon New Challenge" at bounding box center [56, 206] width 113 height 64
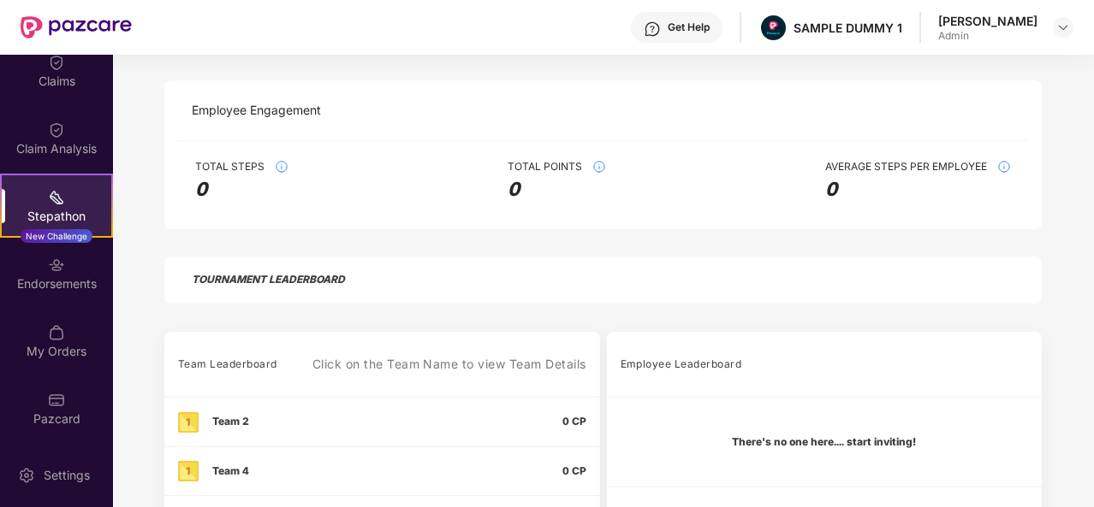
scroll to position [264, 0]
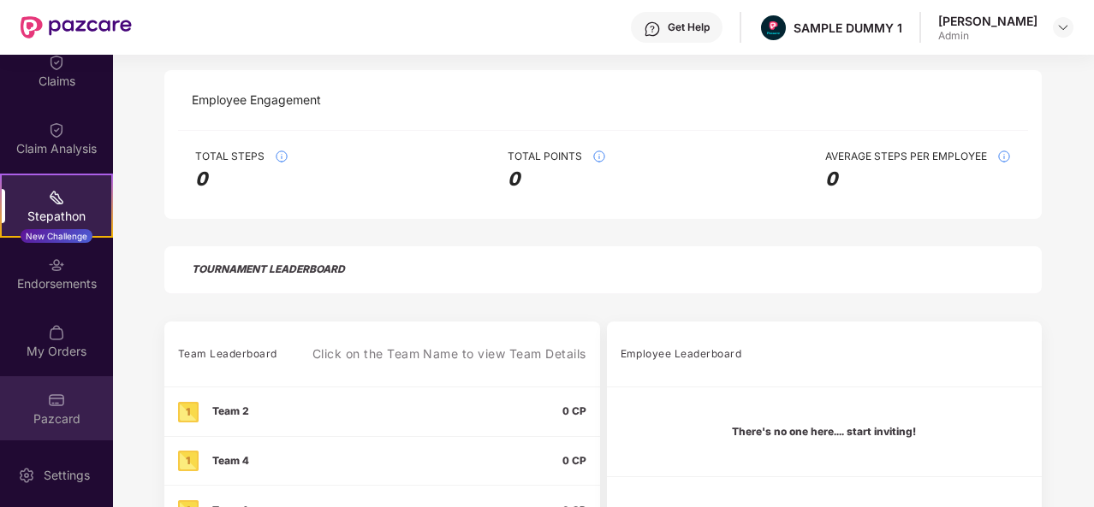
click at [68, 388] on div "Pazcard" at bounding box center [56, 409] width 113 height 64
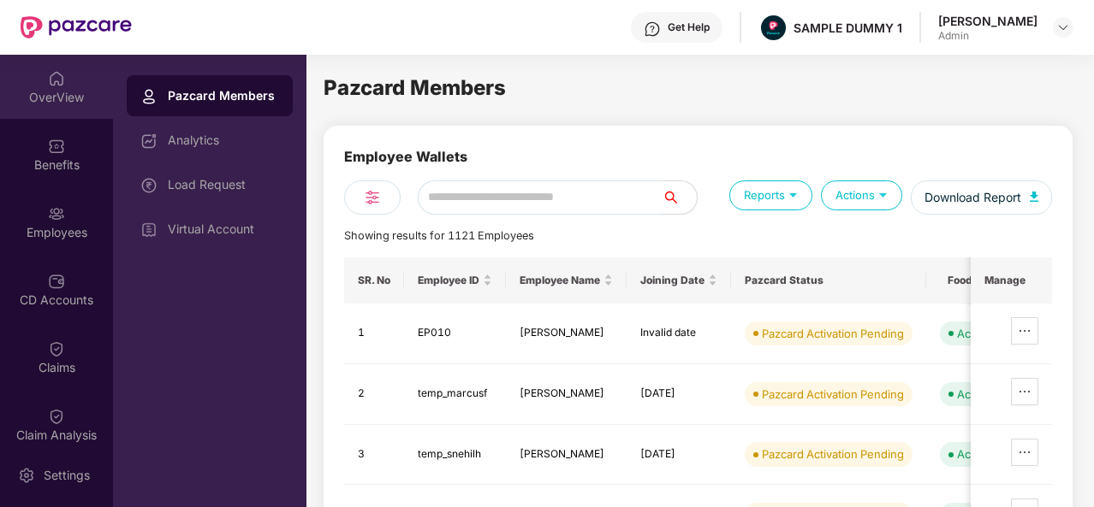
click at [82, 78] on div "OverView" at bounding box center [56, 87] width 113 height 64
